Goal: Find specific page/section: Find specific page/section

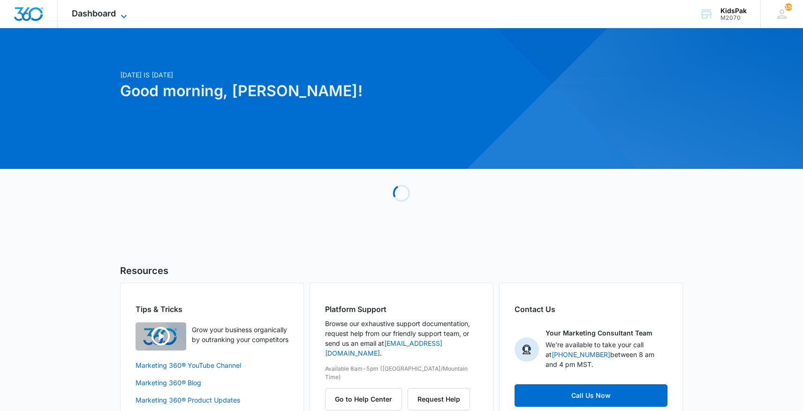
click at [103, 13] on span "Dashboard" at bounding box center [94, 13] width 44 height 10
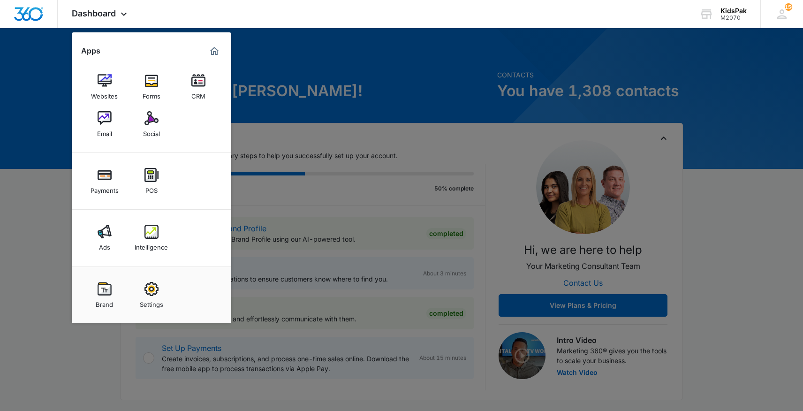
click at [197, 82] on img at bounding box center [198, 81] width 14 height 14
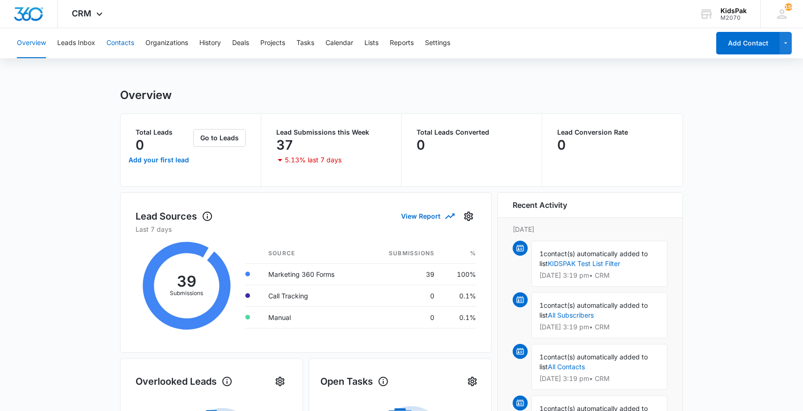
click at [123, 40] on button "Contacts" at bounding box center [120, 43] width 28 height 30
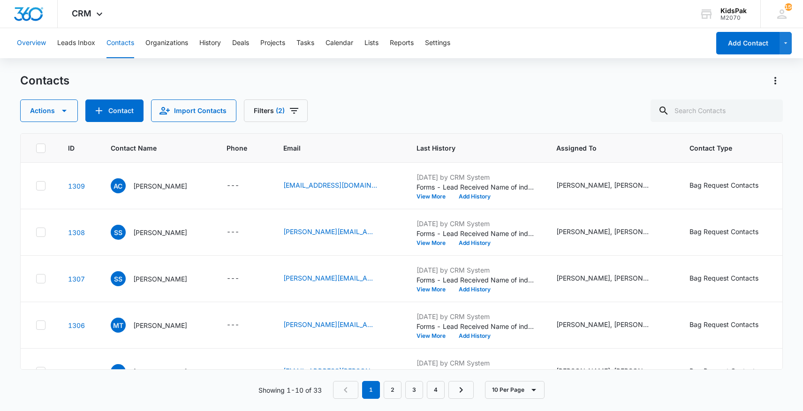
click at [33, 43] on button "Overview" at bounding box center [31, 43] width 29 height 30
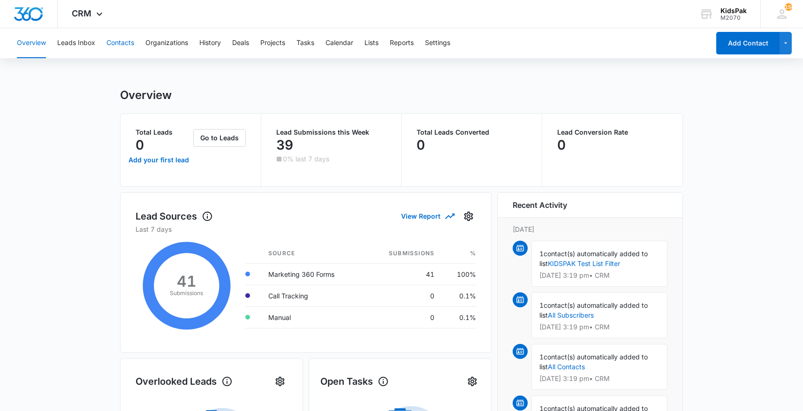
click at [116, 43] on button "Contacts" at bounding box center [120, 43] width 28 height 30
